Goal: Check status: Check status

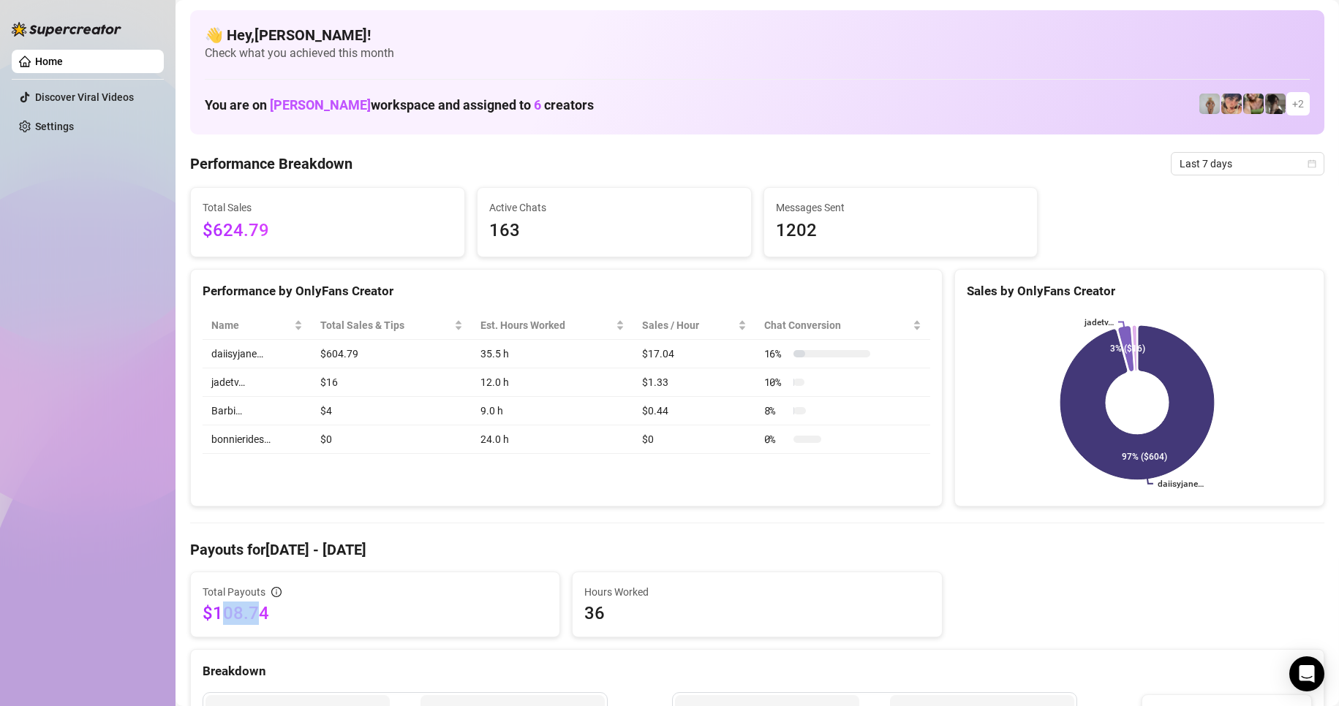
drag, startPoint x: 221, startPoint y: 624, endPoint x: 260, endPoint y: 616, distance: 40.2
click at [260, 616] on span "$108.74" at bounding box center [375, 613] width 345 height 23
click at [317, 611] on span "$108.74" at bounding box center [375, 613] width 345 height 23
drag, startPoint x: 304, startPoint y: 616, endPoint x: 199, endPoint y: 608, distance: 105.6
click at [199, 608] on div "Total Payouts $108.74" at bounding box center [375, 605] width 369 height 64
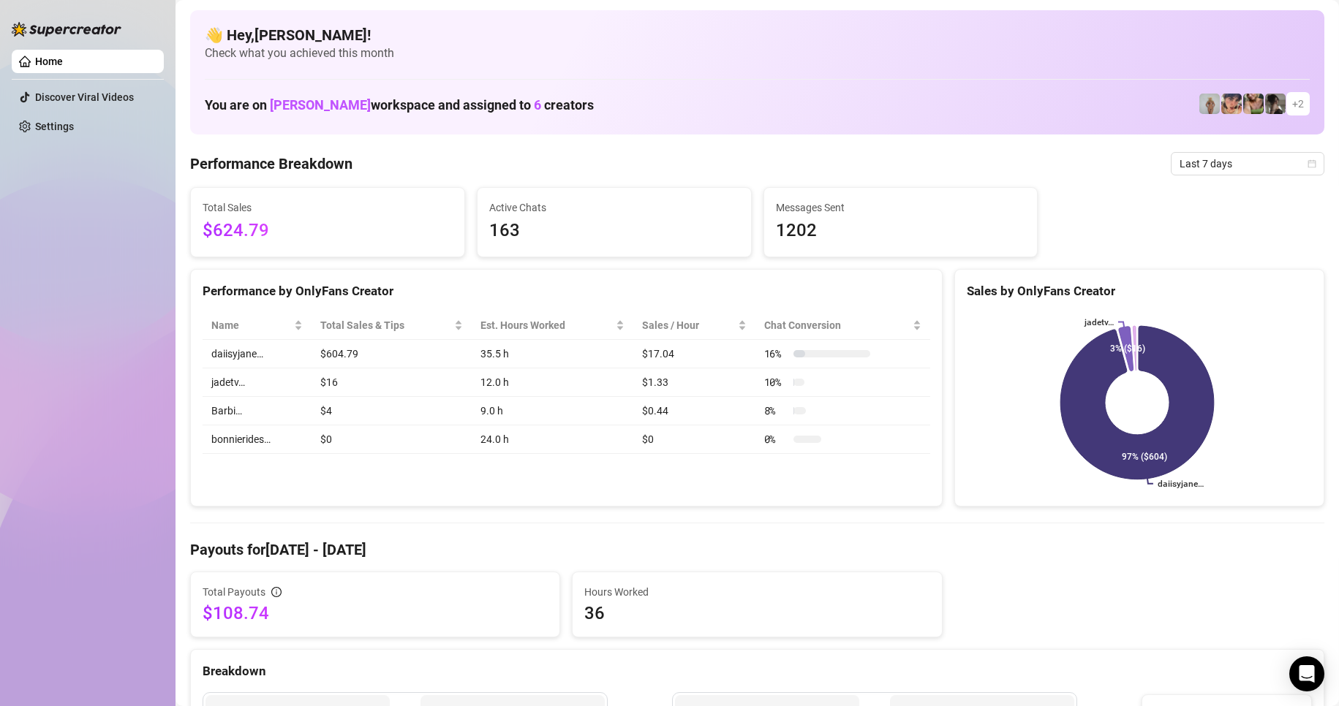
click at [633, 625] on span "36" at bounding box center [756, 613] width 345 height 23
click at [585, 611] on span "36" at bounding box center [756, 613] width 345 height 23
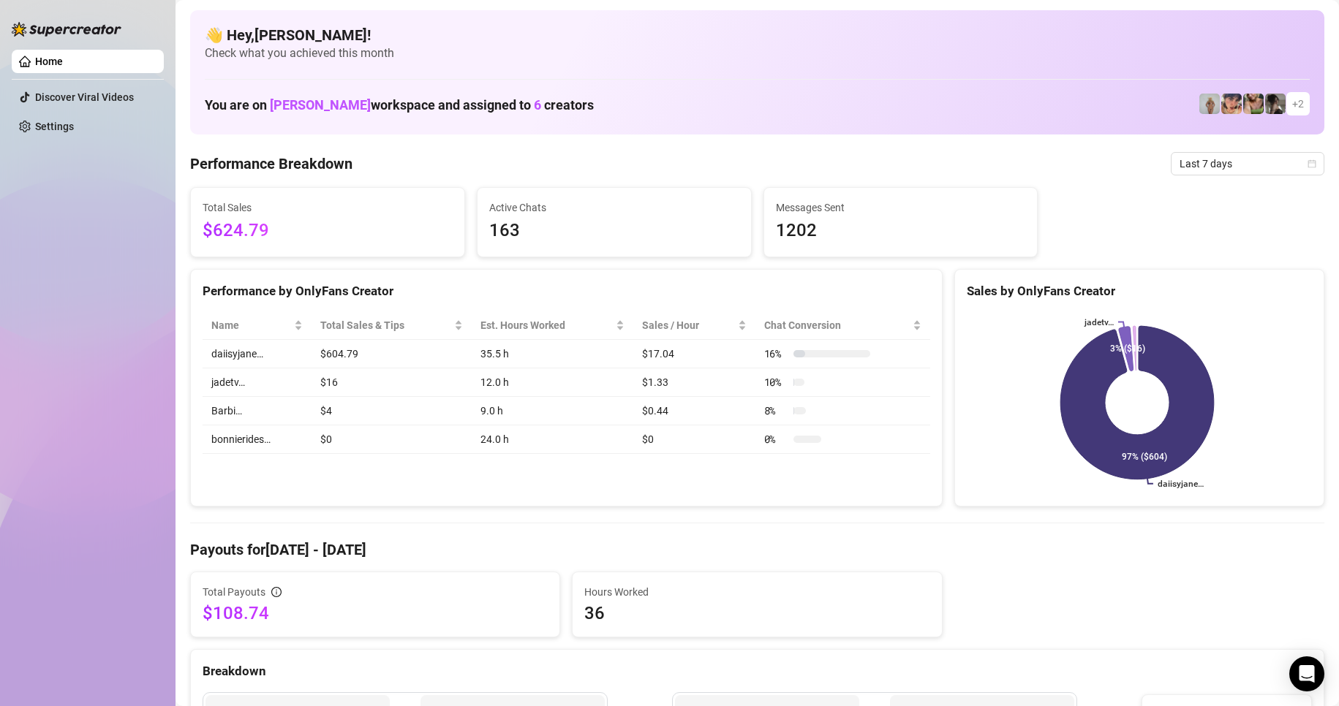
click at [850, 594] on span "Hours Worked" at bounding box center [756, 592] width 345 height 16
click at [599, 621] on span "36" at bounding box center [756, 613] width 345 height 23
